Goal: Information Seeking & Learning: Learn about a topic

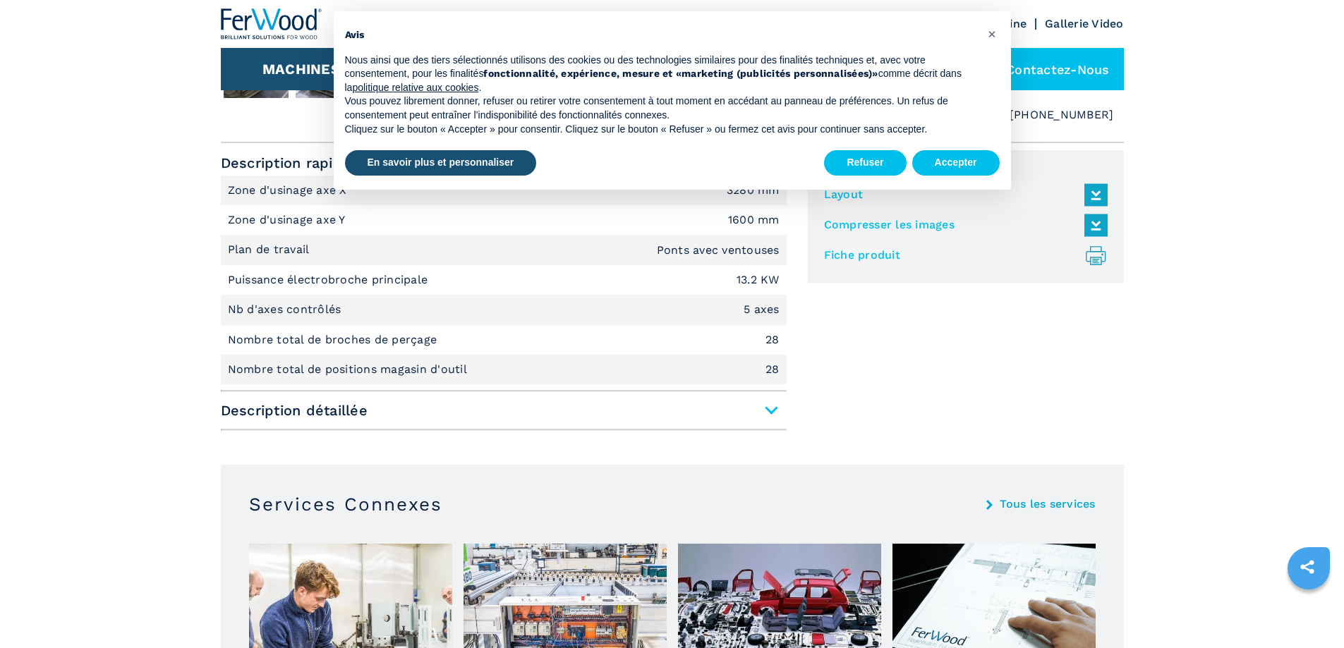
scroll to position [635, 0]
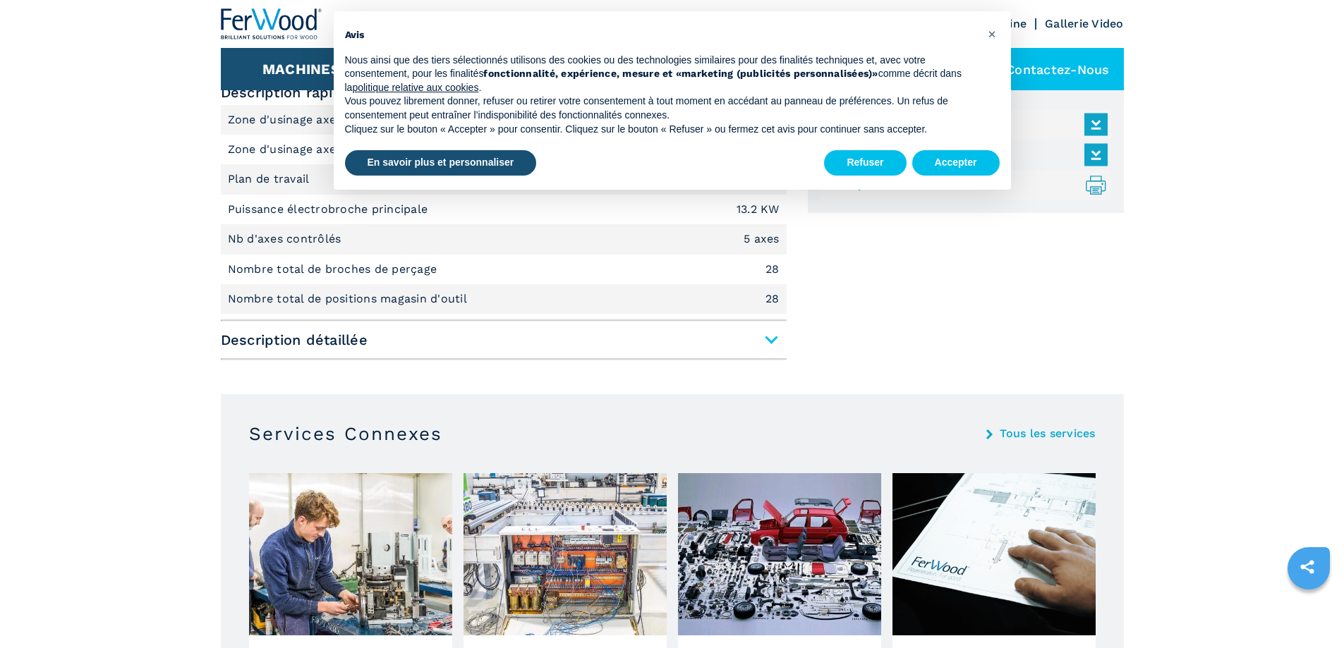
click at [769, 345] on span "Description détaillée" at bounding box center [504, 339] width 566 height 25
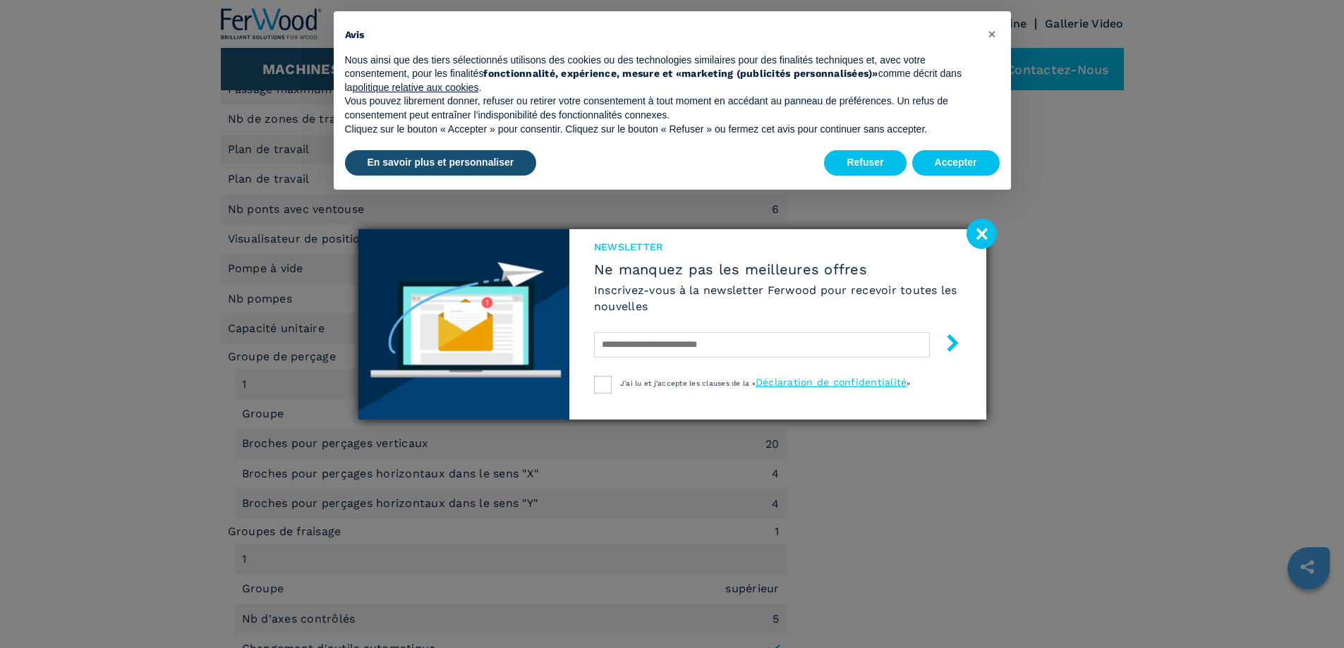
scroll to position [1058, 0]
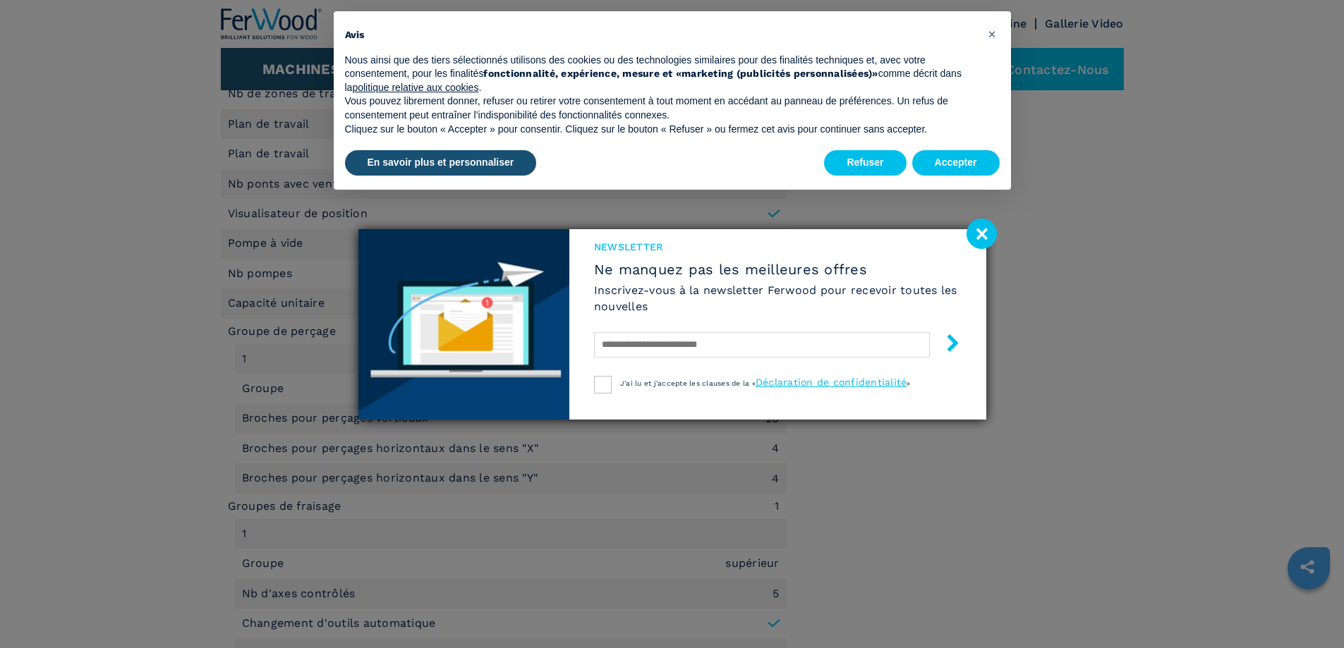
click at [978, 243] on image at bounding box center [982, 234] width 30 height 30
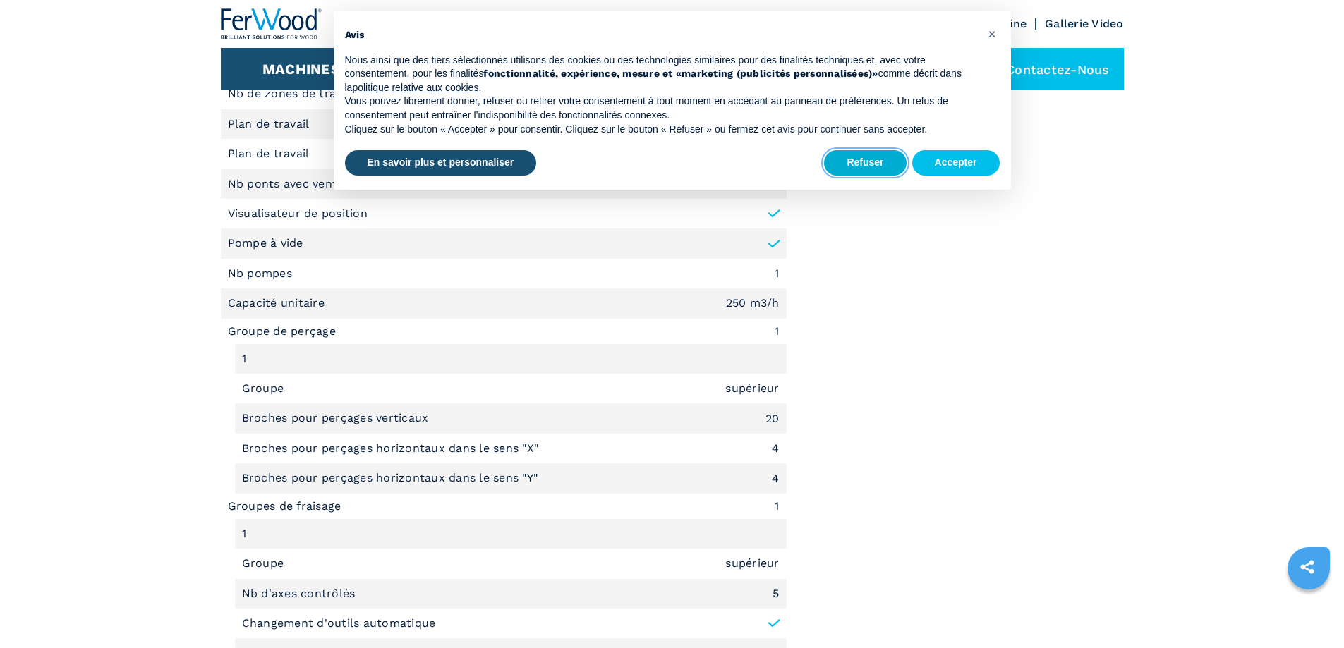
drag, startPoint x: 864, startPoint y: 166, endPoint x: 836, endPoint y: 187, distance: 34.3
click at [863, 167] on button "Refuser" at bounding box center [865, 162] width 82 height 25
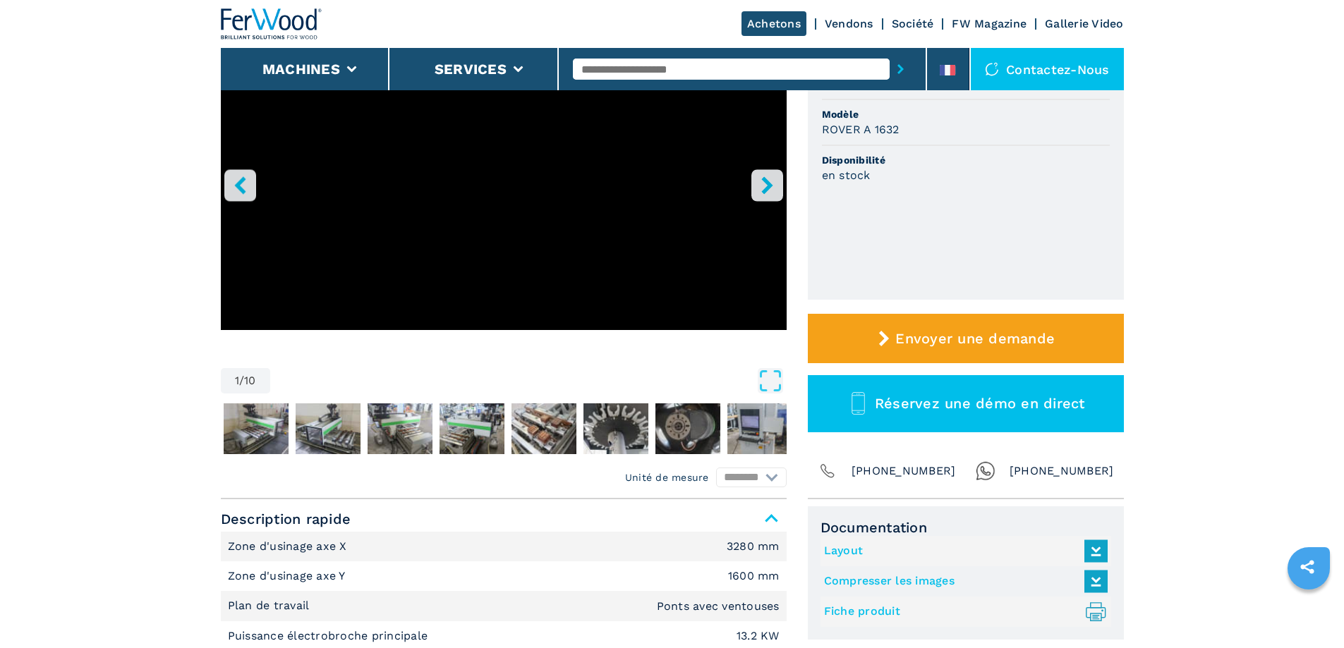
scroll to position [212, 0]
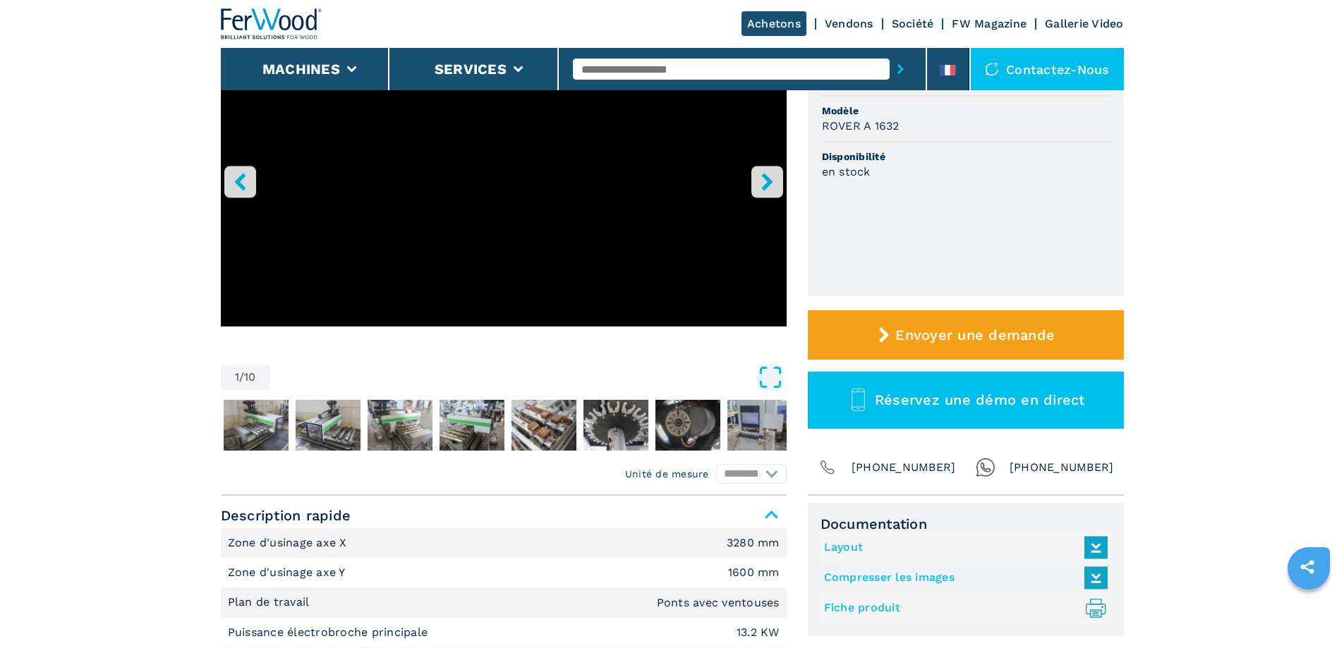
click at [761, 377] on icon "Open Fullscreen" at bounding box center [770, 377] width 25 height 25
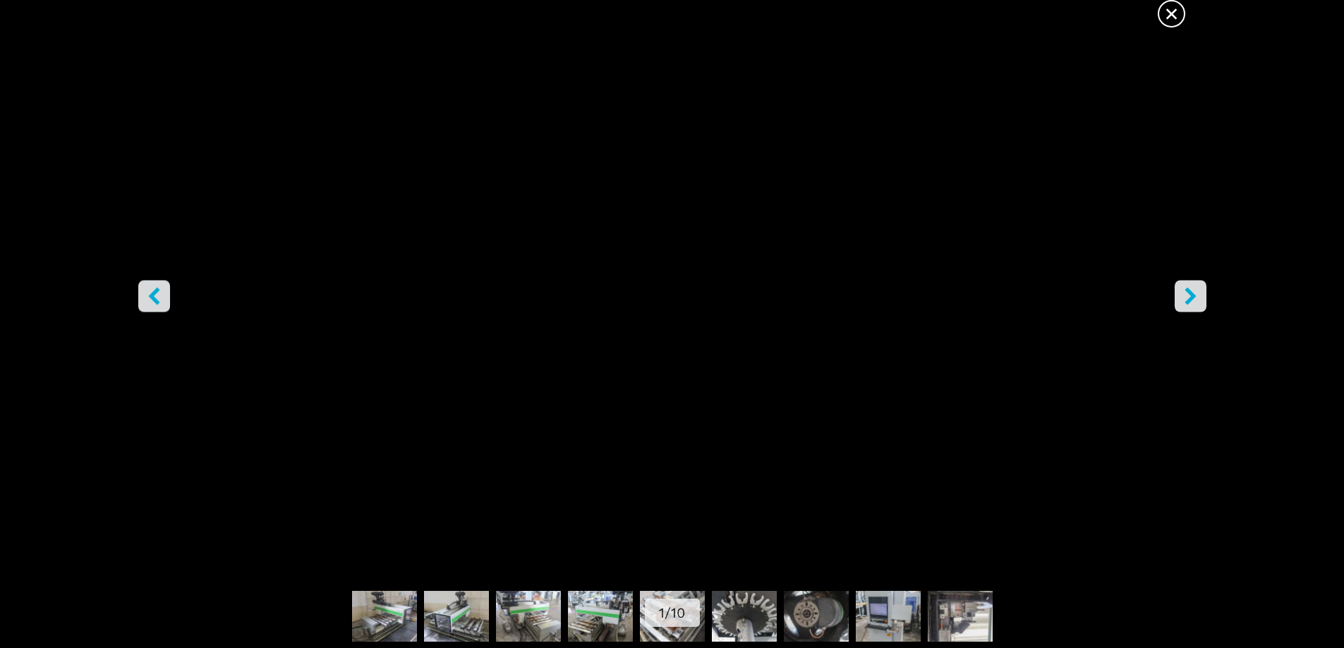
click at [1180, 298] on button "right-button" at bounding box center [1191, 296] width 32 height 32
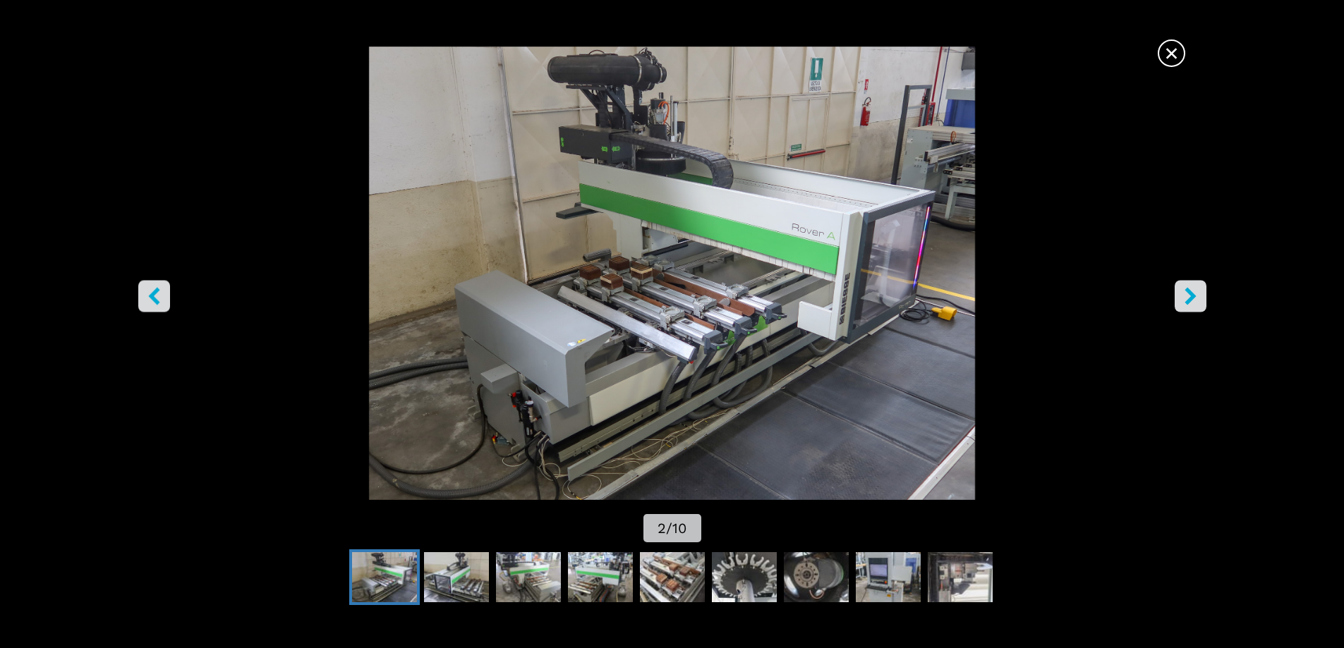
click at [170, 300] on img "Go to Slide 2" at bounding box center [672, 274] width 1210 height 454
click at [157, 298] on icon "left-button" at bounding box center [154, 296] width 18 height 18
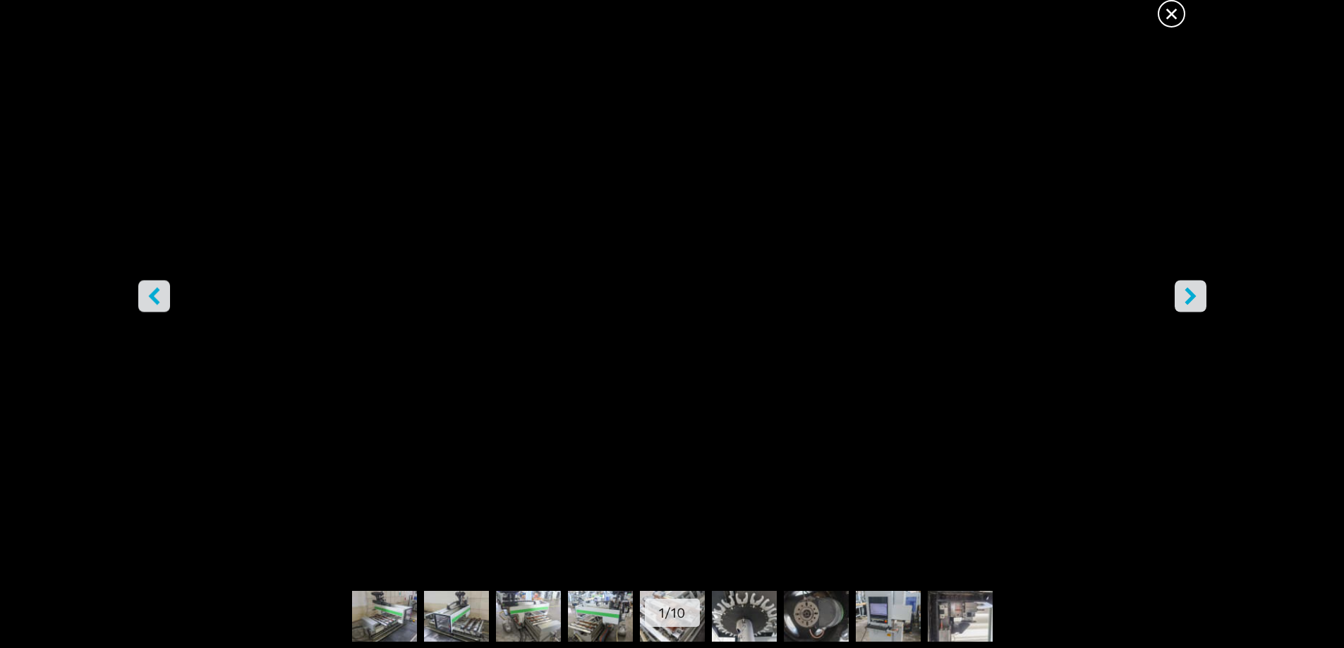
click at [1180, 294] on button "right-button" at bounding box center [1191, 296] width 32 height 32
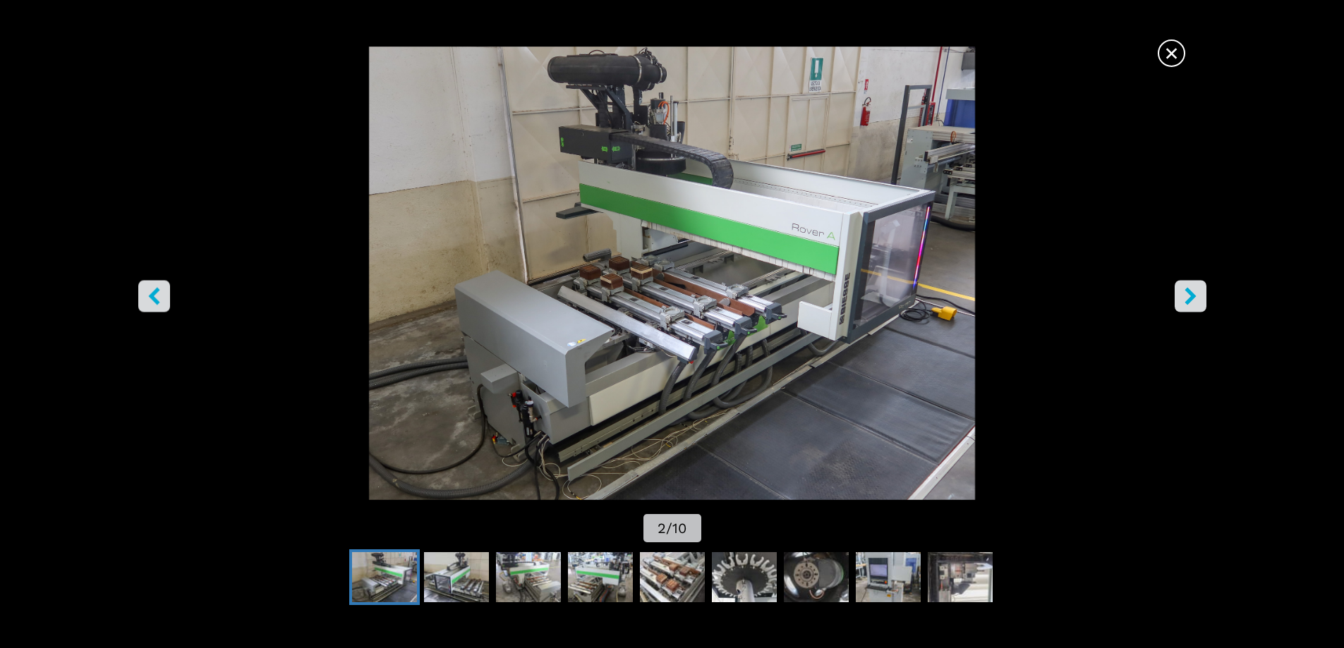
click at [1180, 294] on button "right-button" at bounding box center [1191, 296] width 32 height 32
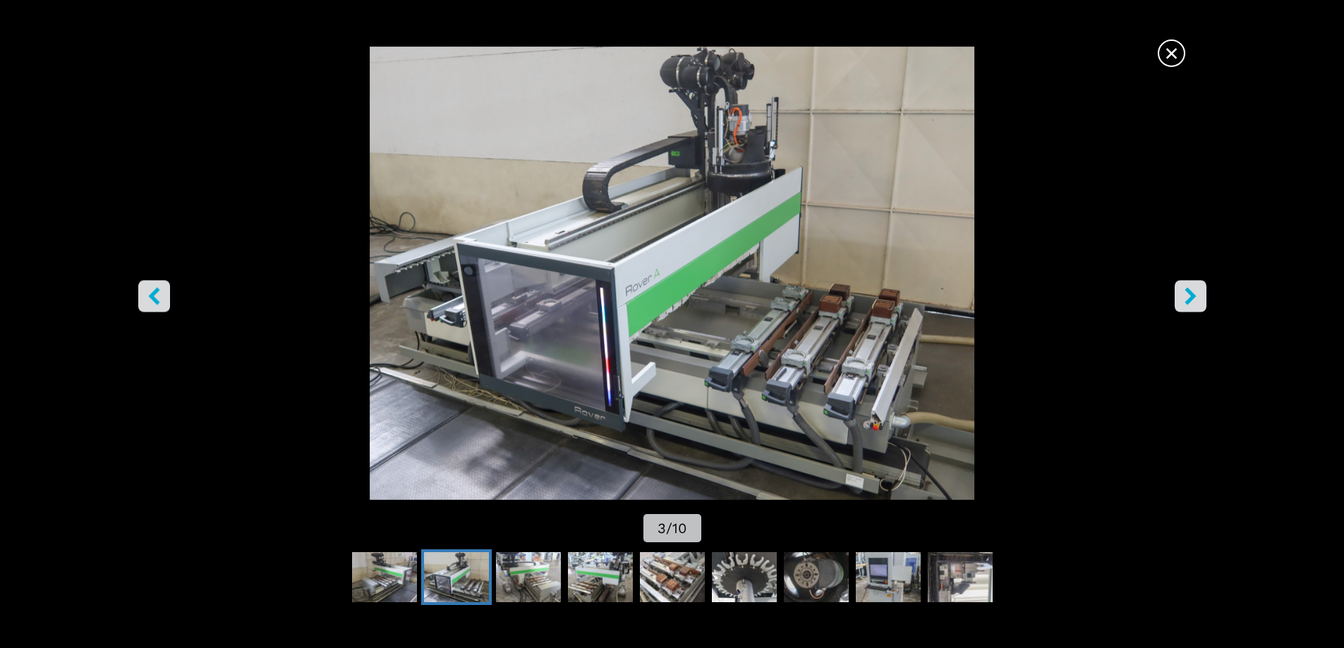
click at [1180, 294] on button "right-button" at bounding box center [1191, 296] width 32 height 32
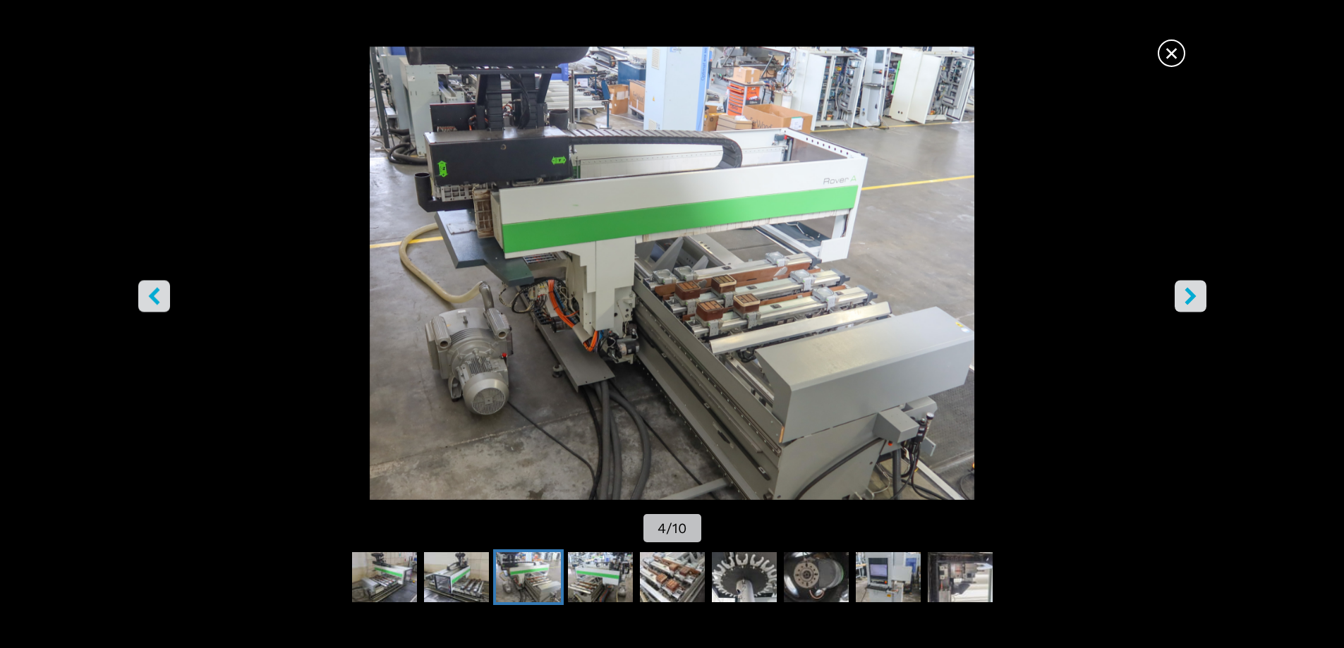
click at [1180, 294] on button "right-button" at bounding box center [1191, 296] width 32 height 32
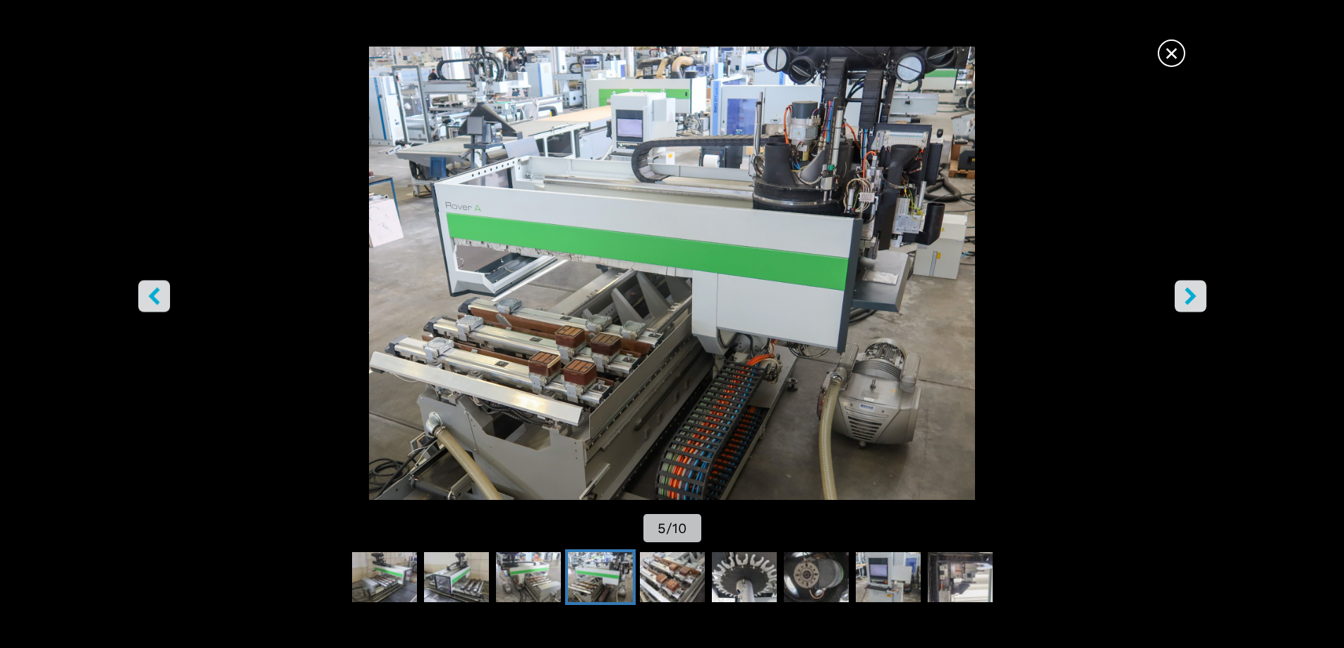
click at [1180, 294] on button "right-button" at bounding box center [1191, 296] width 32 height 32
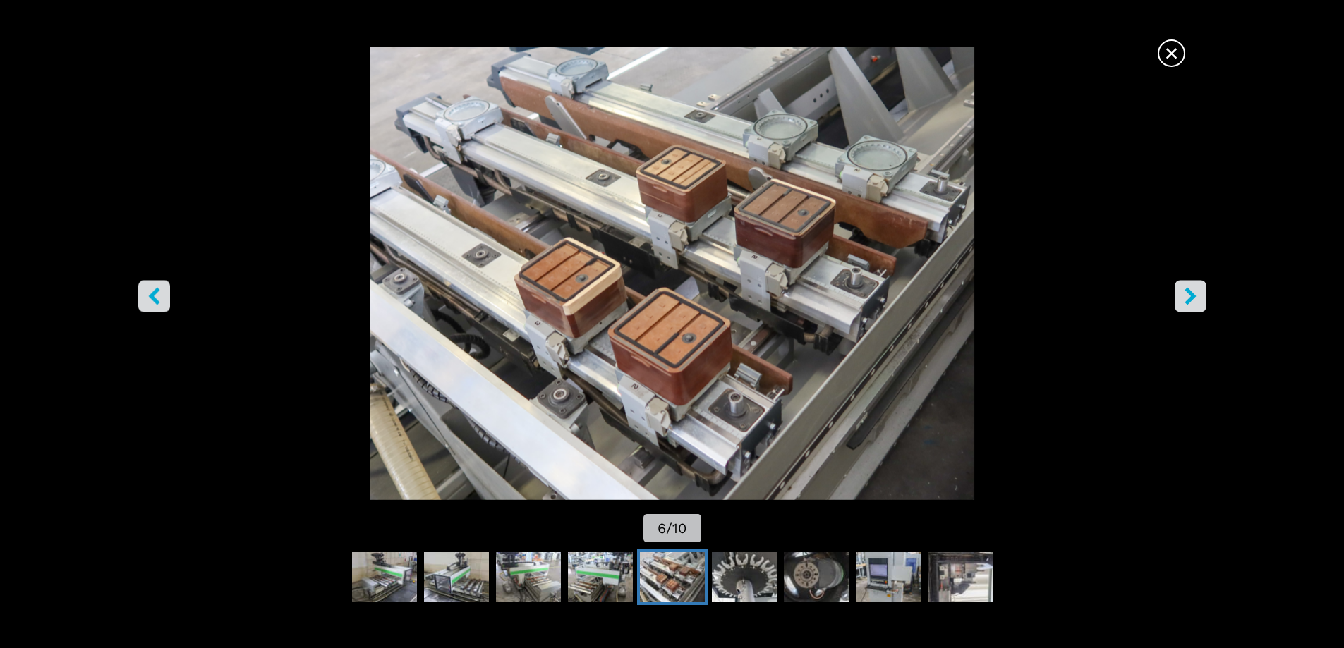
click at [1180, 294] on button "right-button" at bounding box center [1191, 296] width 32 height 32
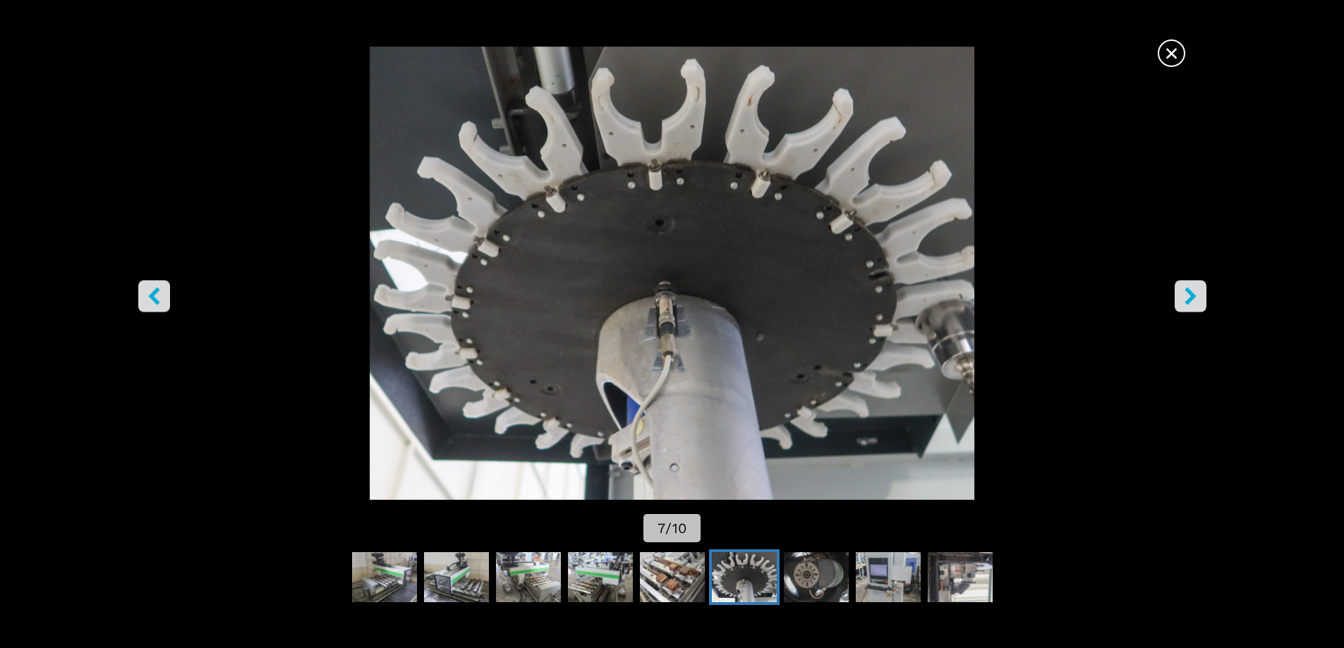
click at [1180, 294] on button "right-button" at bounding box center [1191, 296] width 32 height 32
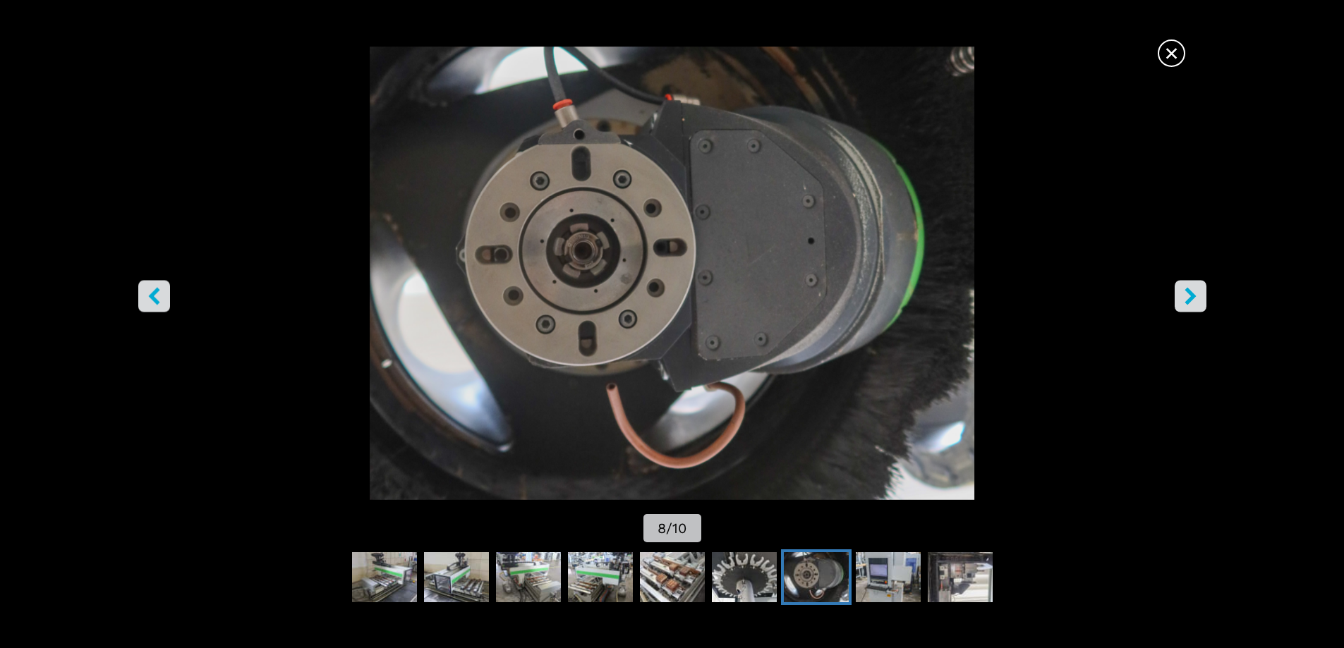
click at [1180, 294] on button "right-button" at bounding box center [1191, 296] width 32 height 32
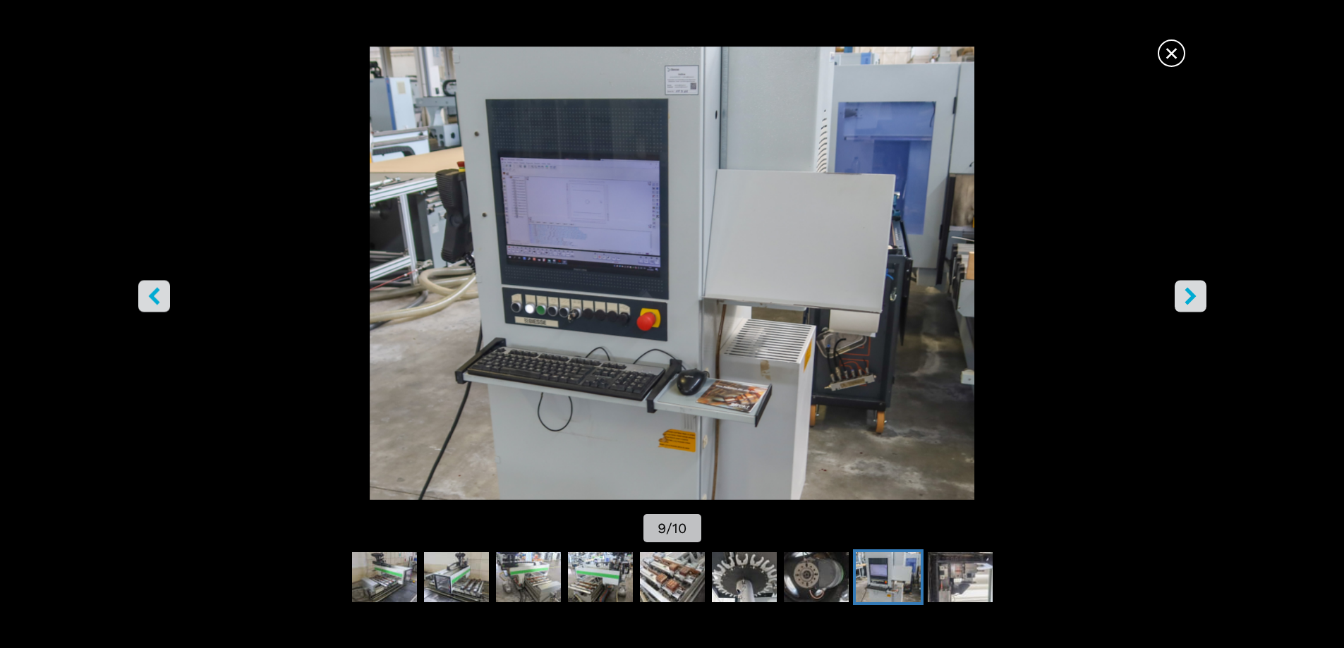
click at [1180, 294] on button "right-button" at bounding box center [1191, 296] width 32 height 32
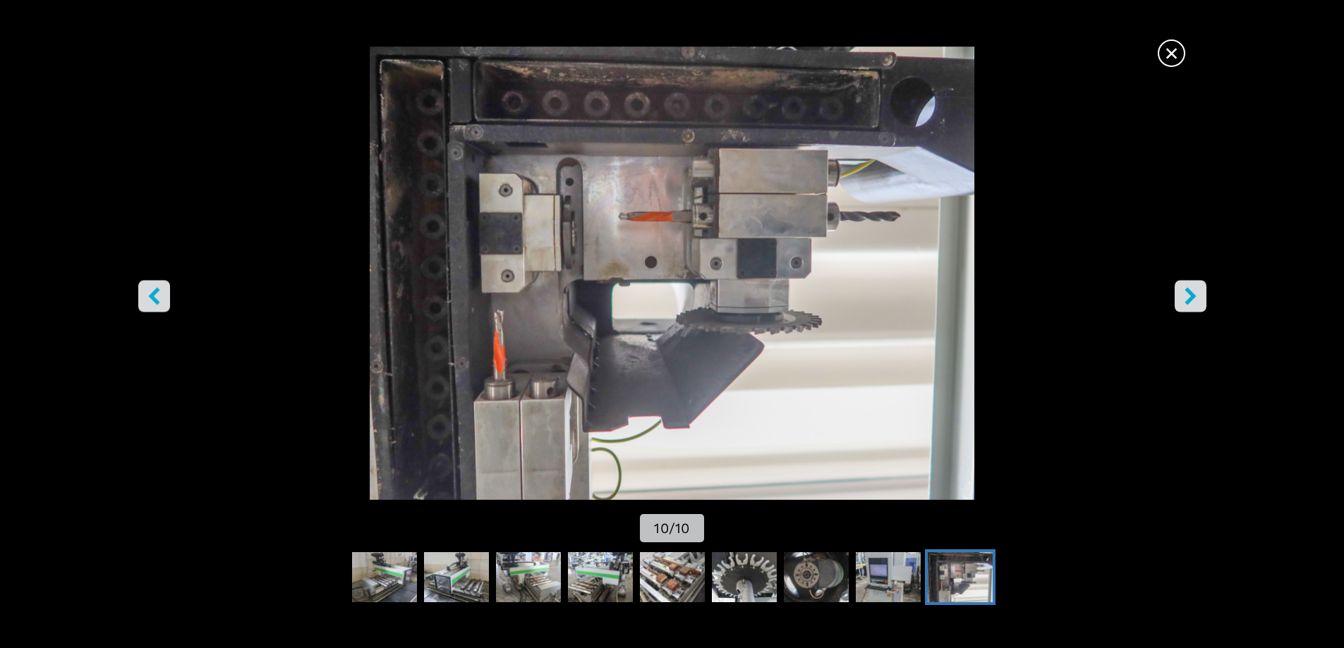
click at [1180, 294] on button "right-button" at bounding box center [1191, 296] width 32 height 32
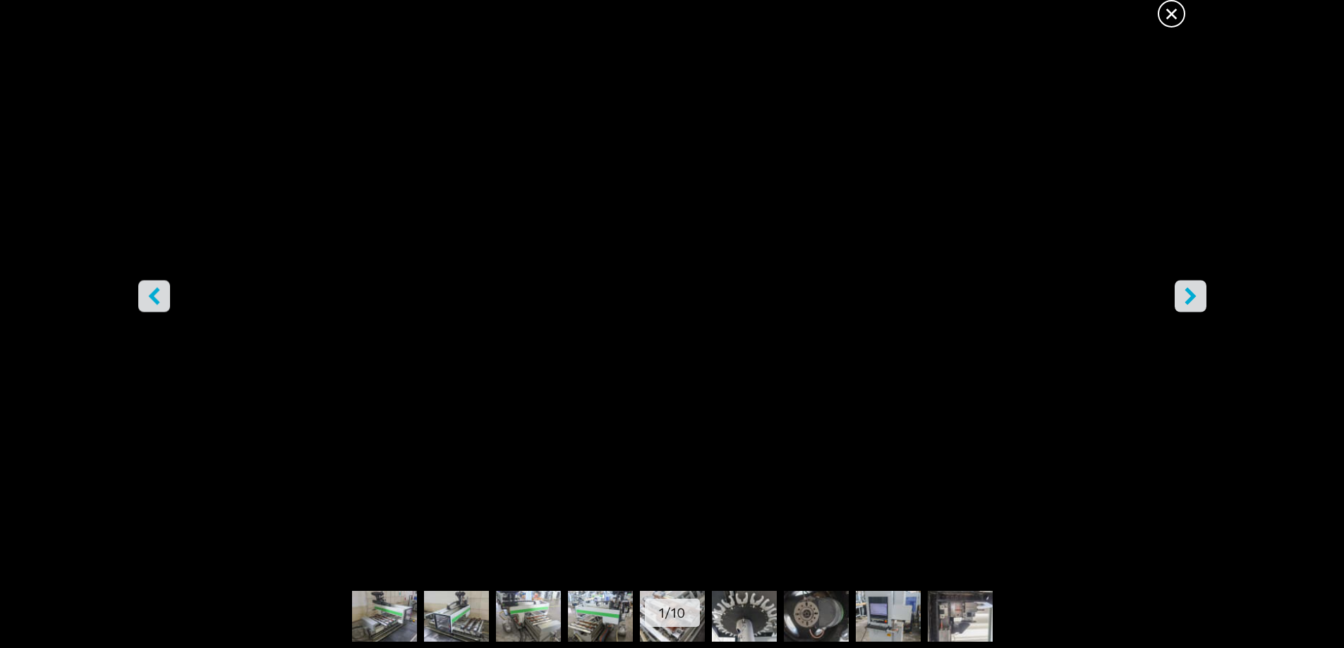
click at [1177, 23] on span "×" at bounding box center [1171, 11] width 25 height 25
